Goal: Information Seeking & Learning: Check status

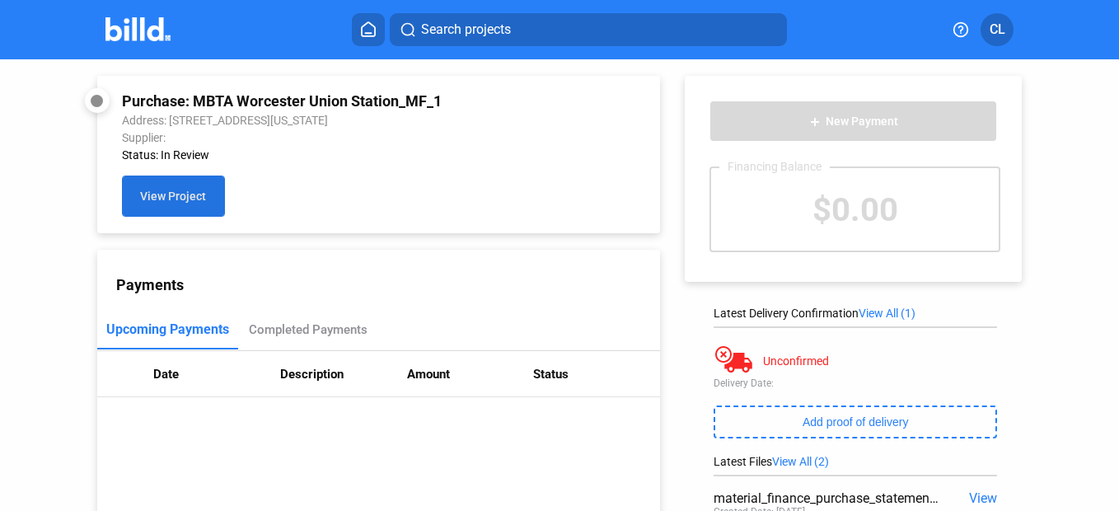
click at [167, 201] on span "View Project" at bounding box center [173, 196] width 66 height 13
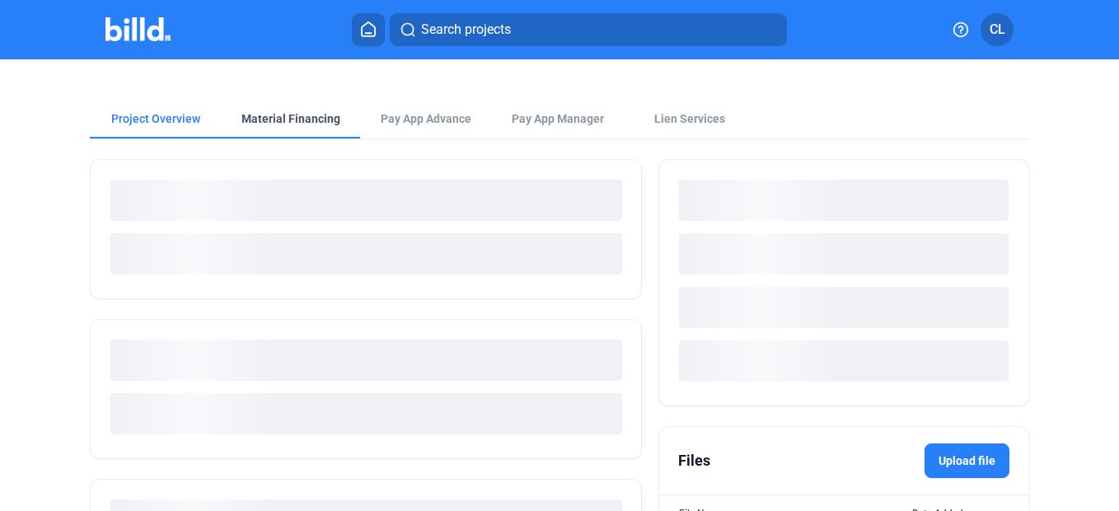
click at [249, 127] on div "Project Overview Material Financing Pay App Advance Pay App Manager Lien Servic…" at bounding box center [560, 348] width 940 height 579
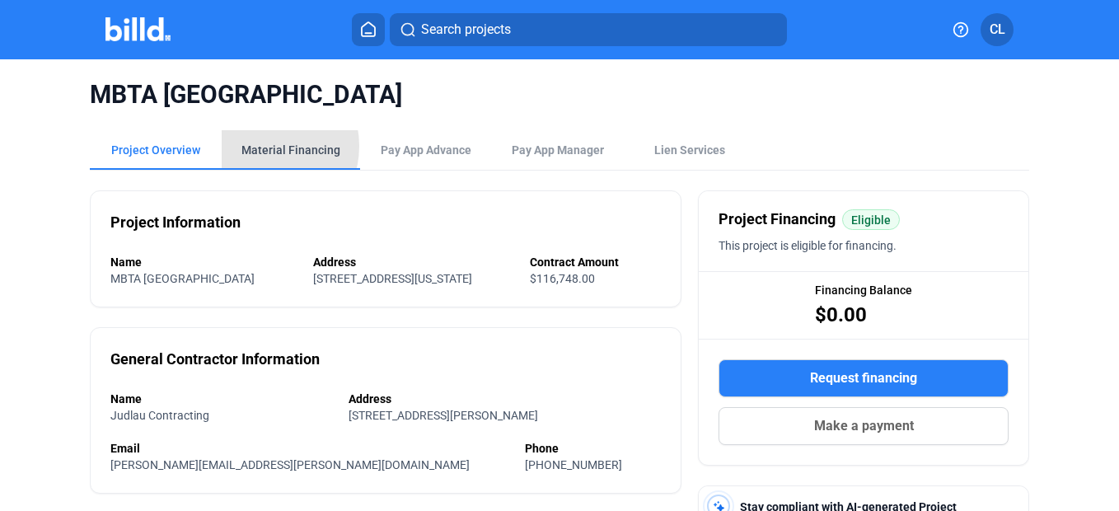
click at [265, 146] on div "Material Financing" at bounding box center [290, 150] width 99 height 16
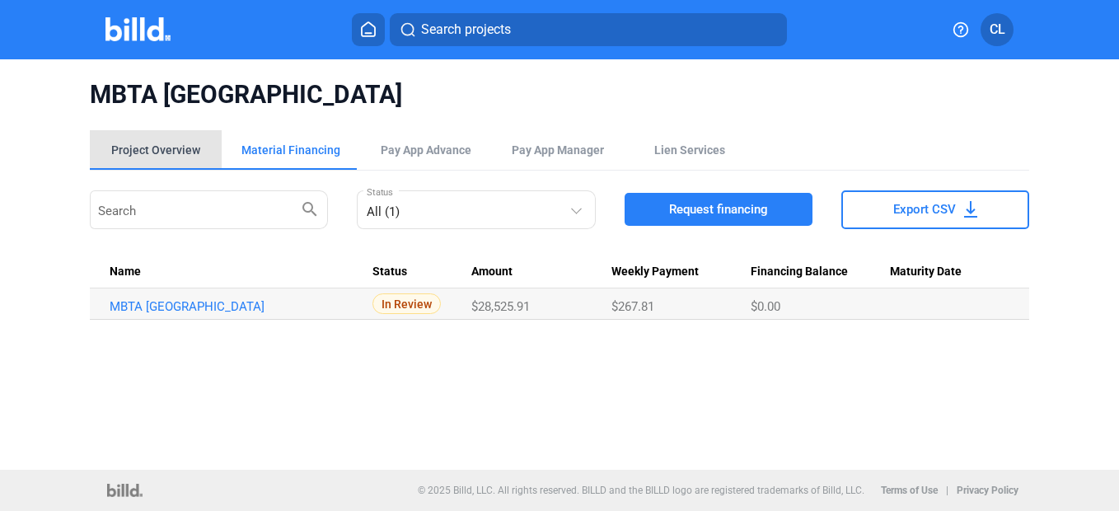
click at [166, 142] on div "Project Overview" at bounding box center [155, 150] width 89 height 16
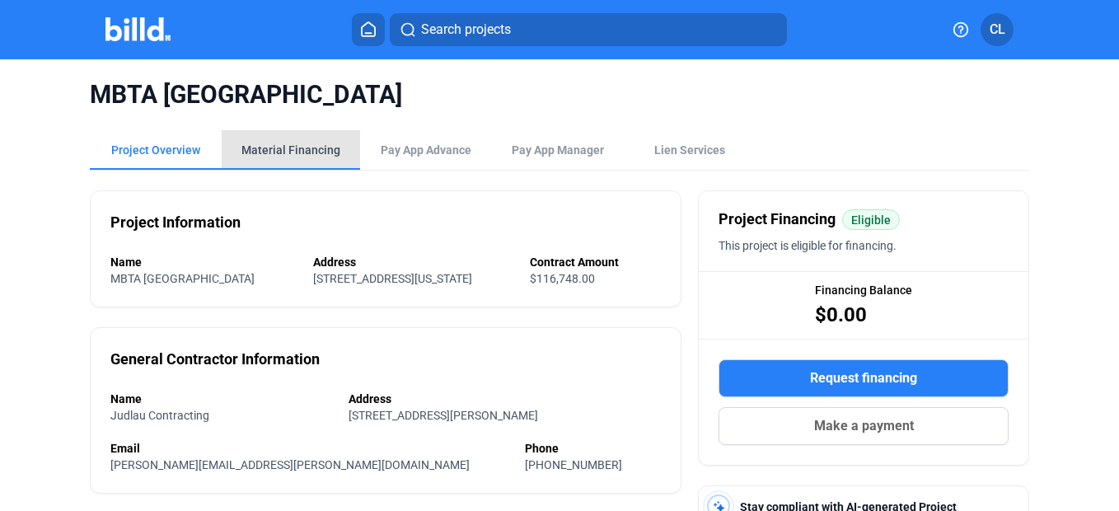
click at [297, 152] on div "Material Financing" at bounding box center [290, 150] width 99 height 16
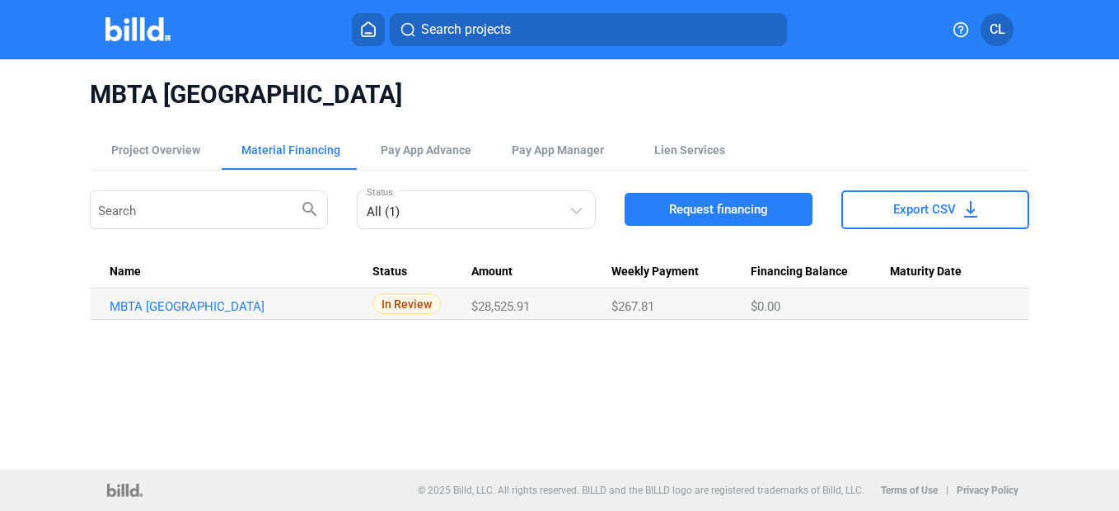
drag, startPoint x: 536, startPoint y: 310, endPoint x: 482, endPoint y: 304, distance: 54.7
click at [482, 304] on div "$28,525.91" at bounding box center [540, 306] width 139 height 15
copy span "28,525.91"
